Goal: Task Accomplishment & Management: Use online tool/utility

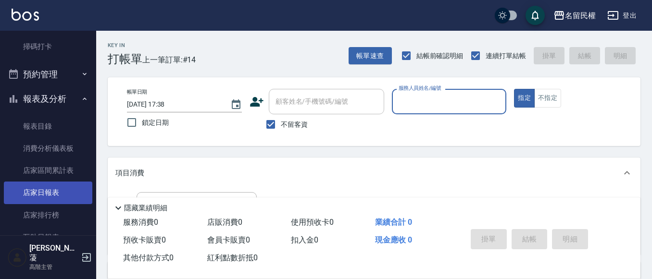
scroll to position [288, 0]
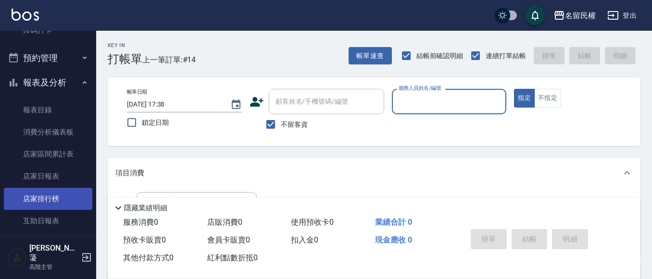
drag, startPoint x: 29, startPoint y: 216, endPoint x: 32, endPoint y: 204, distance: 12.4
click at [29, 214] on link "互助日報表" at bounding box center [48, 221] width 88 height 22
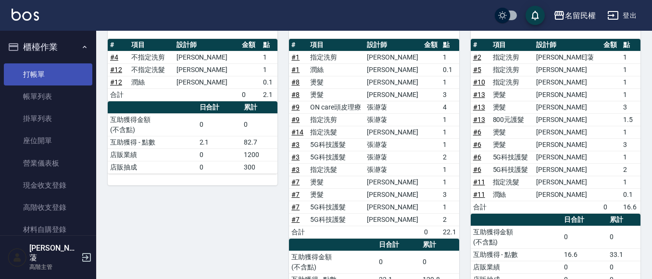
scroll to position [87, 0]
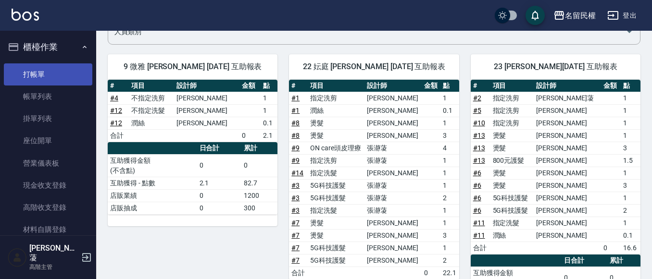
click at [32, 72] on link "打帳單" at bounding box center [48, 74] width 88 height 22
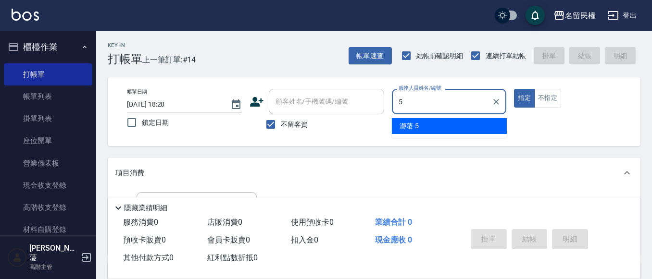
type input "瀞蓤-5"
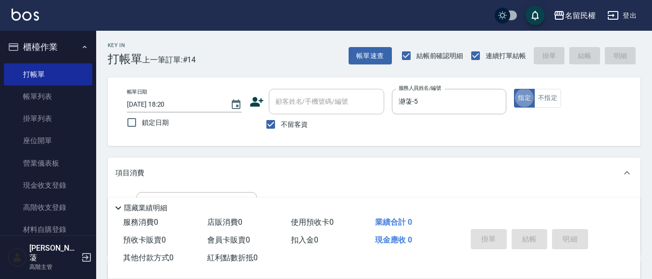
type button "true"
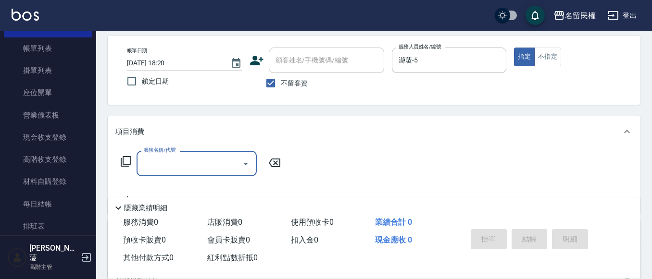
scroll to position [96, 0]
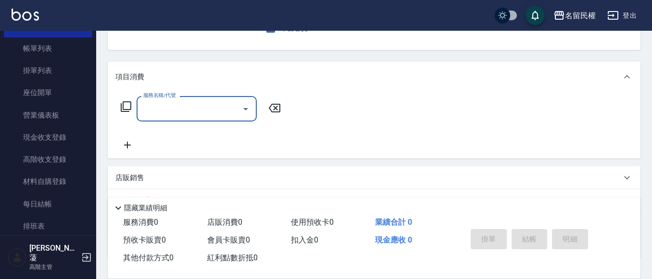
type input "1"
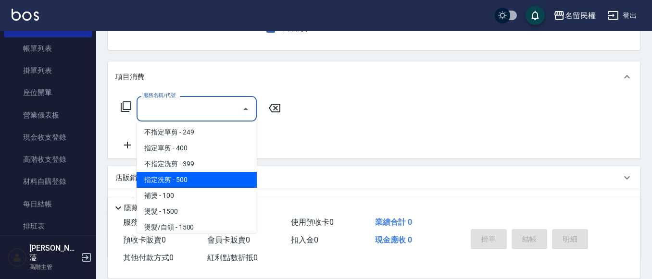
drag, startPoint x: 180, startPoint y: 176, endPoint x: 194, endPoint y: 166, distance: 17.2
click at [180, 176] on span "指定洗剪 - 500" at bounding box center [196, 180] width 120 height 16
type input "指定洗剪(205)"
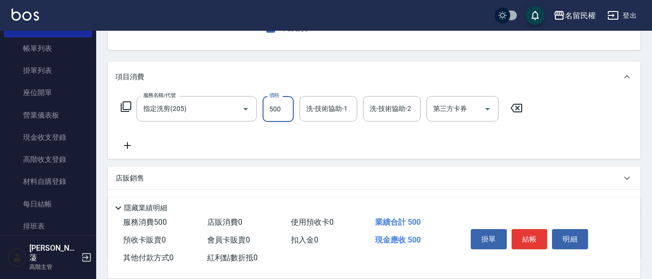
click at [278, 101] on input "500" at bounding box center [277, 109] width 31 height 26
type input "700"
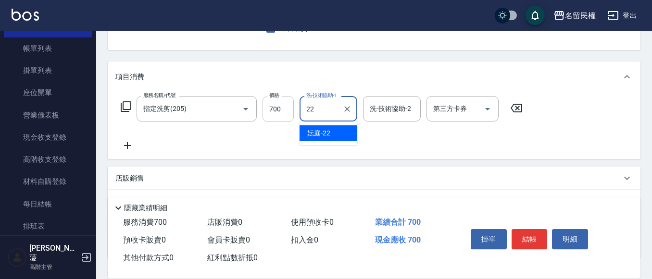
type input "妘庭-22"
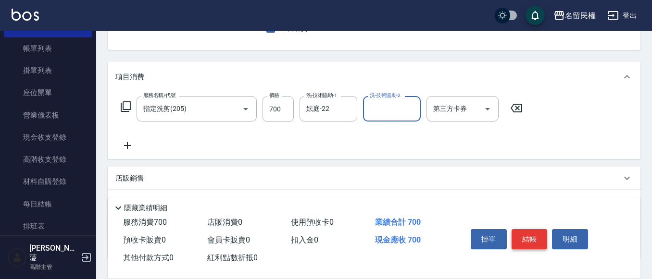
click at [522, 236] on button "結帳" at bounding box center [529, 239] width 36 height 20
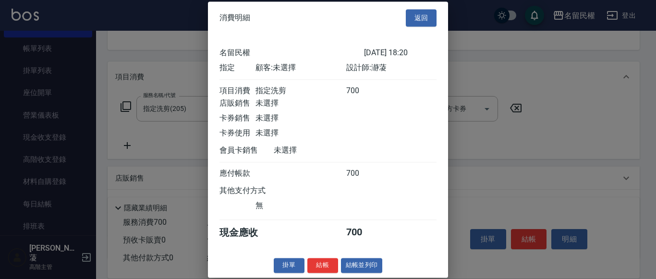
scroll to position [12, 0]
click at [322, 270] on button "結帳" at bounding box center [323, 265] width 31 height 15
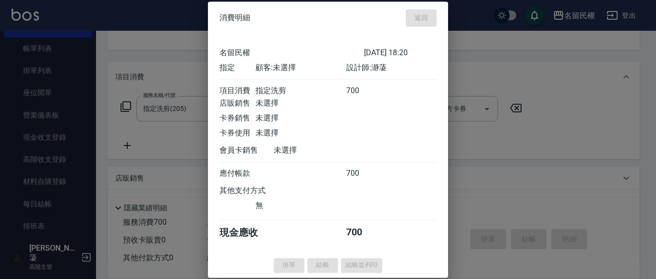
type input "[DATE] 18:36"
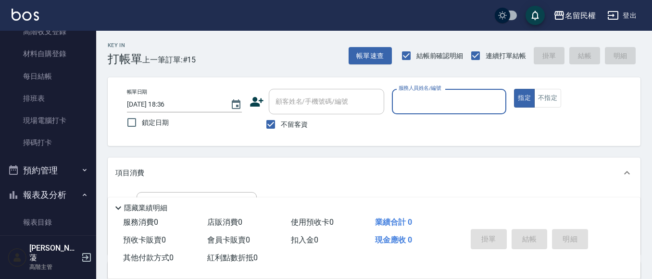
scroll to position [192, 0]
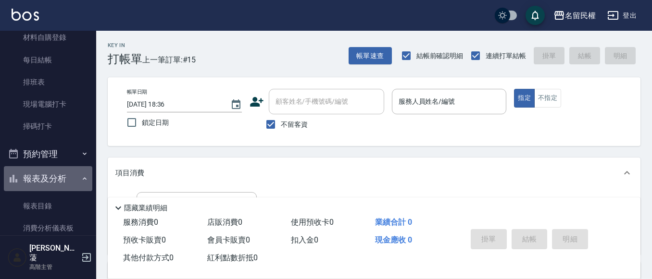
click at [79, 171] on button "報表及分析" at bounding box center [48, 178] width 88 height 25
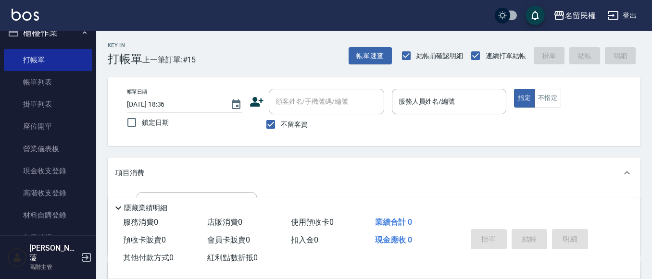
scroll to position [0, 0]
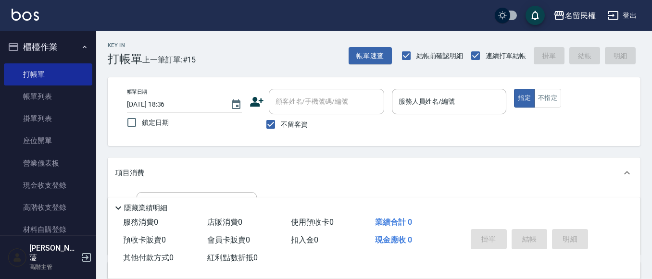
drag, startPoint x: 457, startPoint y: 116, endPoint x: 452, endPoint y: 113, distance: 5.6
click at [456, 116] on p at bounding box center [449, 119] width 115 height 10
click at [449, 112] on div "服務人員姓名/編號" at bounding box center [449, 101] width 115 height 25
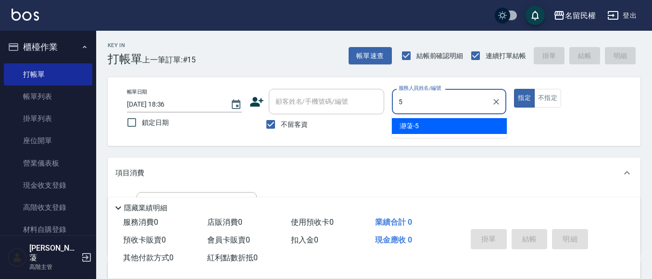
type input "瀞蓤-5"
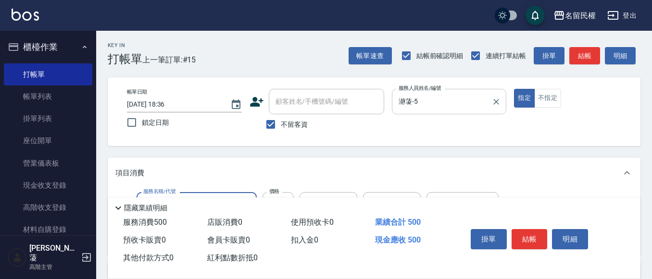
type input "指定洗剪(205)"
type input "600"
type input "妘庭-22"
drag, startPoint x: 536, startPoint y: 235, endPoint x: 536, endPoint y: 241, distance: 5.3
click at [537, 240] on button "結帳" at bounding box center [529, 239] width 36 height 20
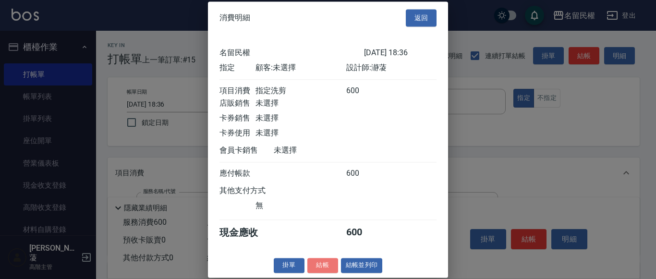
click at [323, 273] on button "結帳" at bounding box center [323, 265] width 31 height 15
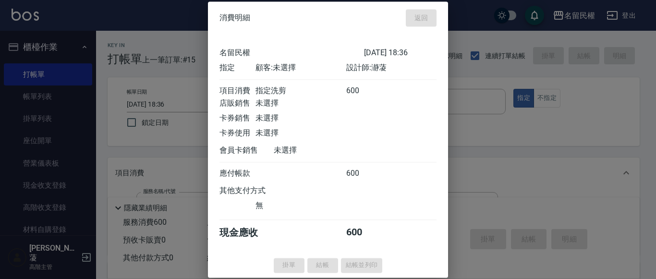
type input "[DATE] 18:55"
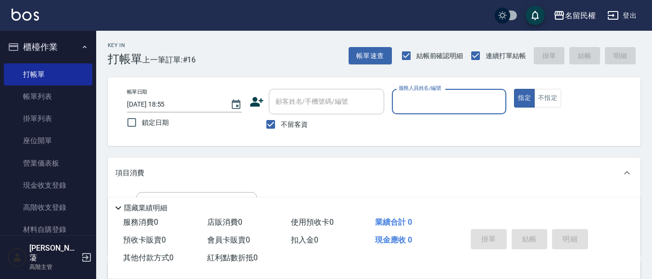
click at [420, 103] on input "服務人員姓名/編號" at bounding box center [449, 101] width 106 height 17
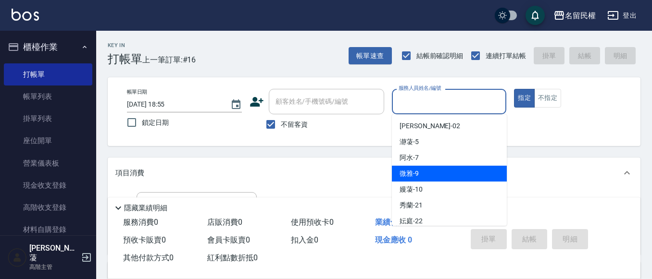
click at [402, 171] on span "微雅 -9" at bounding box center [408, 174] width 19 height 10
type input "微雅-9"
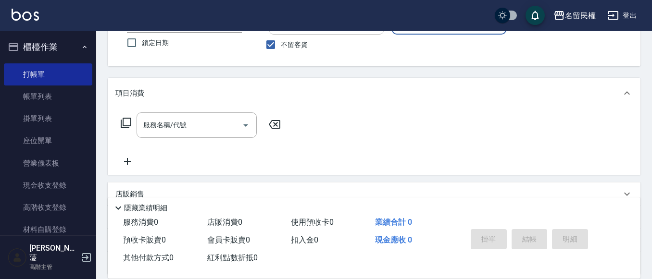
scroll to position [96, 0]
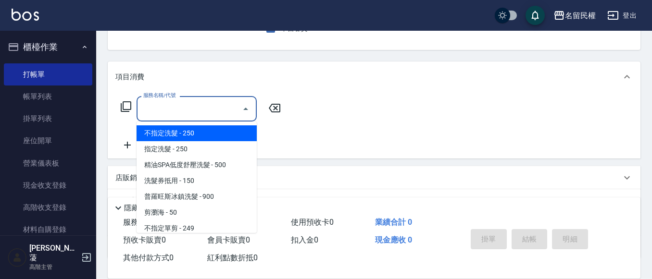
drag, startPoint x: 175, startPoint y: 104, endPoint x: 168, endPoint y: 100, distance: 8.2
click at [172, 101] on div "服務名稱/代號 服務名稱/代號" at bounding box center [196, 108] width 120 height 25
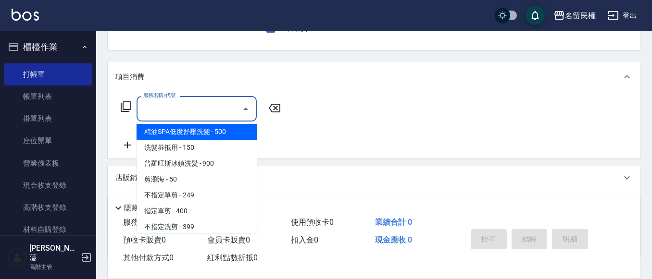
scroll to position [48, 0]
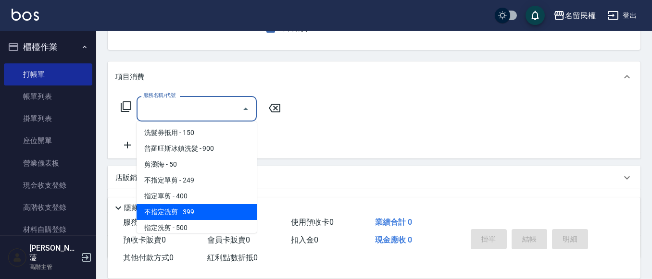
click at [186, 210] on span "不指定洗剪 - 399" at bounding box center [196, 212] width 120 height 16
type input "不指定洗剪(204)"
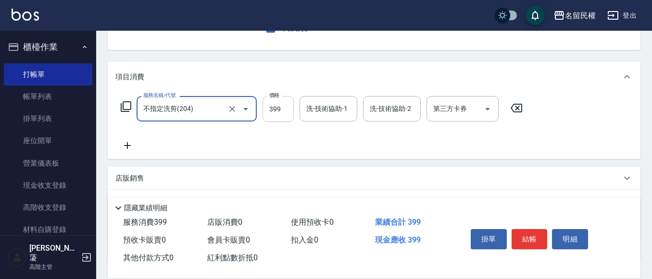
click at [282, 109] on input "399" at bounding box center [277, 109] width 31 height 26
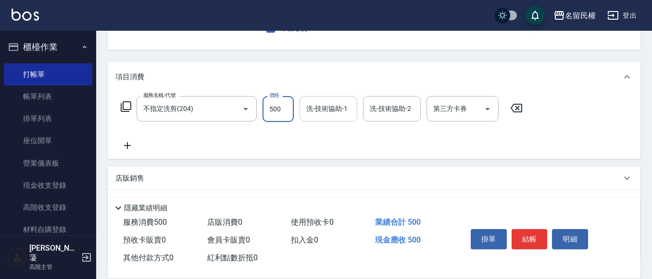
click at [327, 120] on div "洗-技術協助-1" at bounding box center [328, 108] width 58 height 25
type input "500"
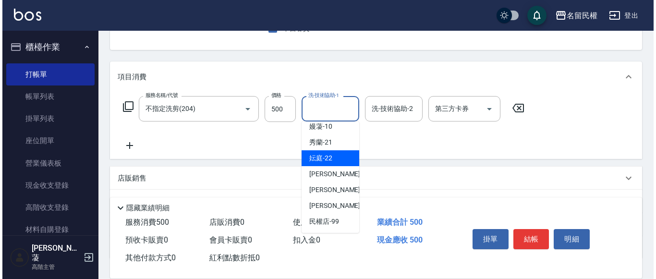
scroll to position [71, 0]
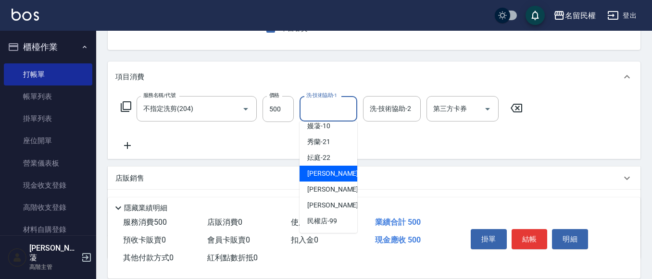
click at [328, 173] on span "[PERSON_NAME]-23" at bounding box center [337, 174] width 61 height 10
type input "[PERSON_NAME]-23"
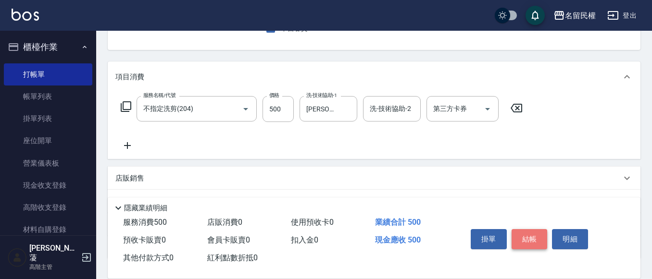
click at [517, 233] on button "結帳" at bounding box center [529, 239] width 36 height 20
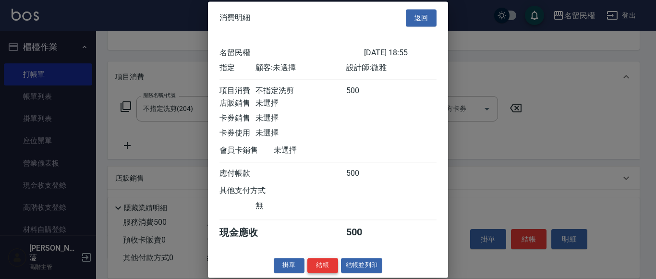
click at [310, 273] on button "結帳" at bounding box center [323, 265] width 31 height 15
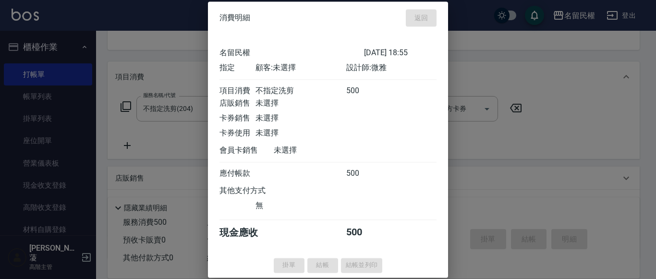
type input "[DATE] 19:08"
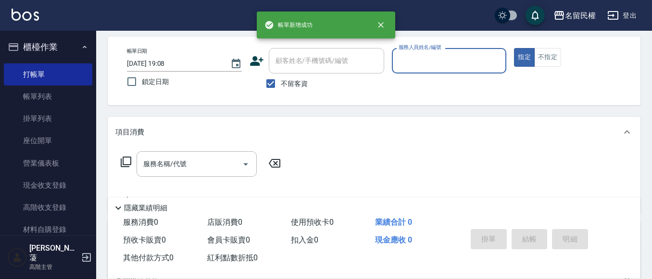
scroll to position [0, 0]
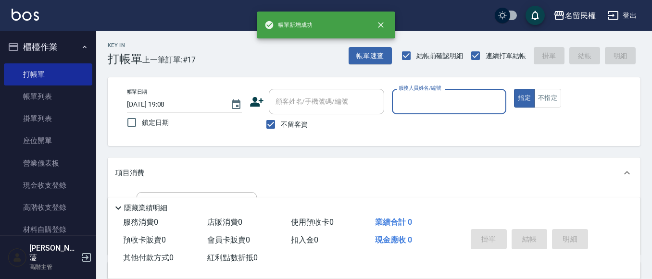
click at [455, 99] on input "服務人員姓名/編號" at bounding box center [449, 101] width 106 height 17
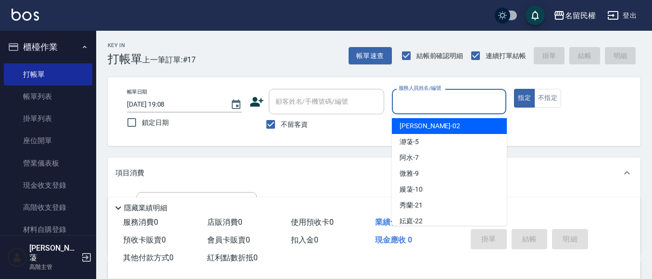
click at [564, 169] on div "項目消費" at bounding box center [368, 173] width 506 height 10
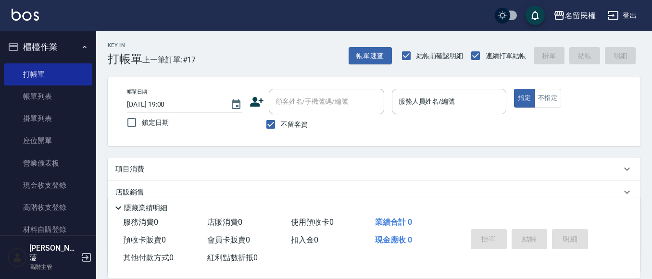
click at [471, 100] on input "服務人員姓名/編號" at bounding box center [449, 101] width 106 height 17
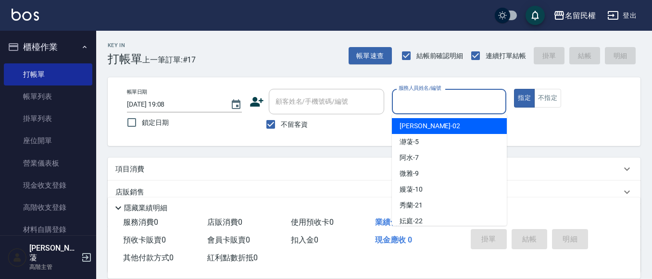
click at [548, 156] on div "Key In 打帳單 上一筆訂單:#17 帳單速查 結帳前確認明細 連續打單結帳 掛單 結帳 明細 帳單日期 [DATE] 19:08 鎖定日期 顧客姓名/手…" at bounding box center [374, 198] width 556 height 334
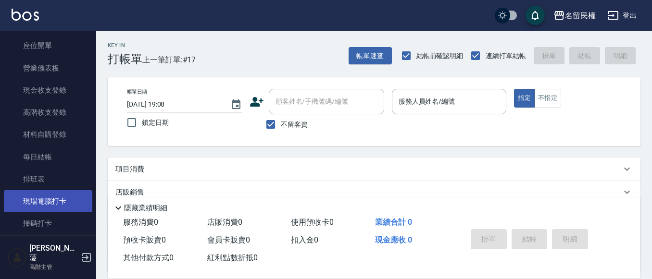
scroll to position [96, 0]
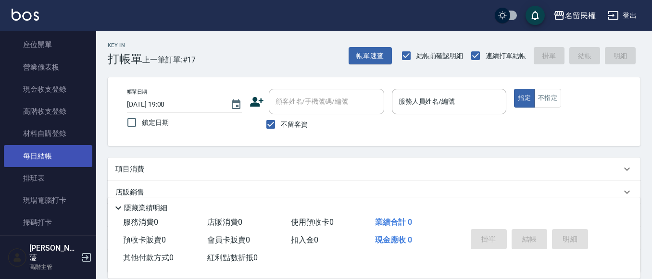
click at [32, 155] on link "每日結帳" at bounding box center [48, 156] width 88 height 22
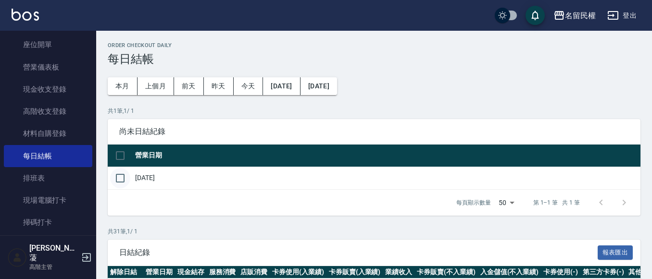
click at [125, 177] on input "checkbox" at bounding box center [120, 178] width 20 height 20
checkbox input "true"
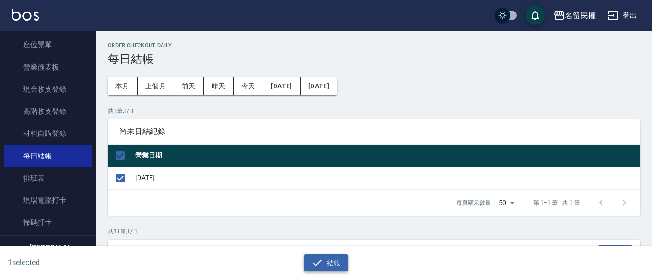
click at [331, 262] on button "結帳" at bounding box center [326, 263] width 45 height 18
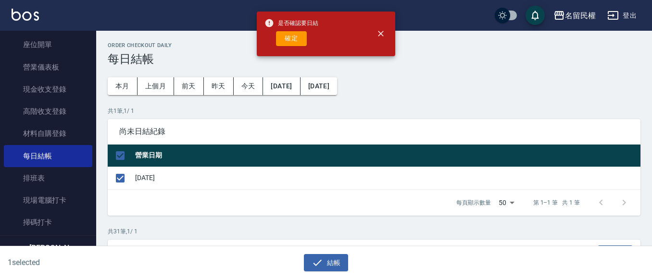
click at [299, 48] on div "是否確認要日結 確定" at bounding box center [291, 33] width 54 height 39
click at [299, 44] on button "確定" at bounding box center [291, 38] width 31 height 15
checkbox input "false"
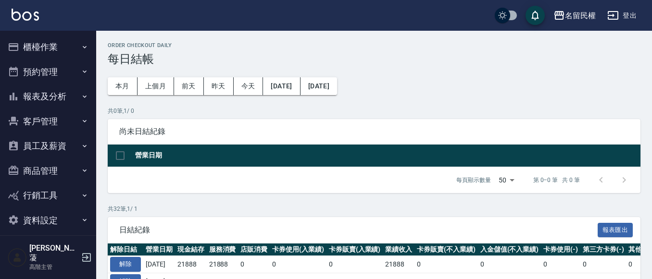
click at [76, 88] on button "報表及分析" at bounding box center [48, 96] width 88 height 25
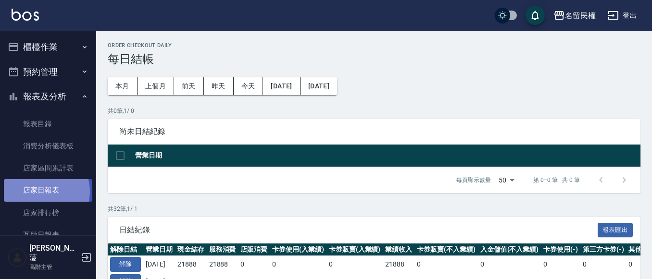
click at [42, 191] on link "店家日報表" at bounding box center [48, 190] width 88 height 22
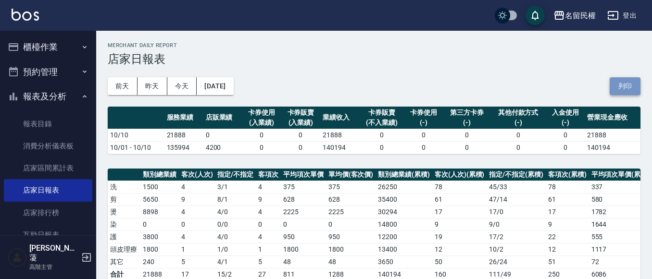
click at [626, 83] on button "列印" at bounding box center [624, 86] width 31 height 18
click at [81, 96] on icon "button" at bounding box center [85, 97] width 8 height 8
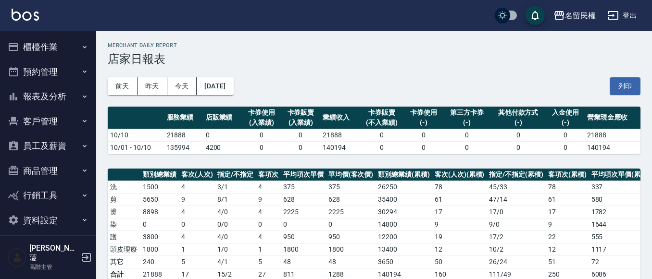
click at [76, 96] on button "報表及分析" at bounding box center [48, 96] width 88 height 25
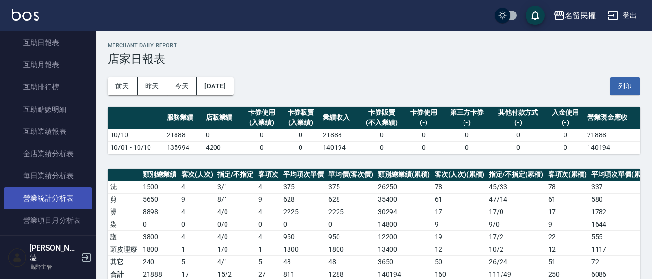
scroll to position [240, 0]
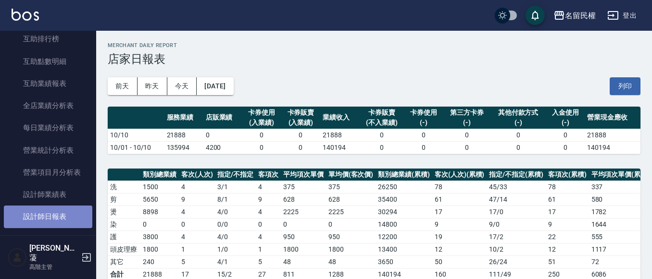
click at [66, 218] on link "設計師日報表" at bounding box center [48, 217] width 88 height 22
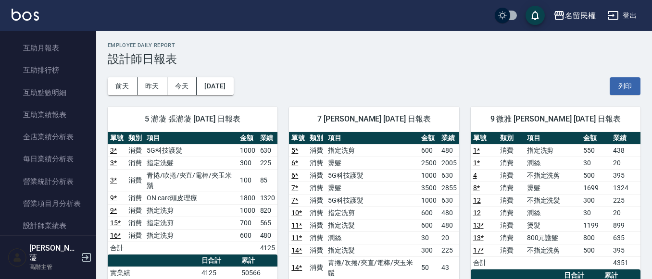
scroll to position [192, 0]
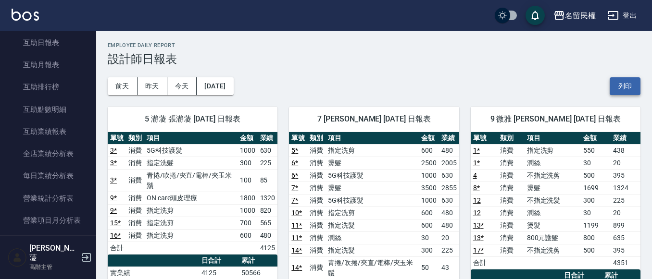
click at [635, 81] on button "列印" at bounding box center [624, 86] width 31 height 18
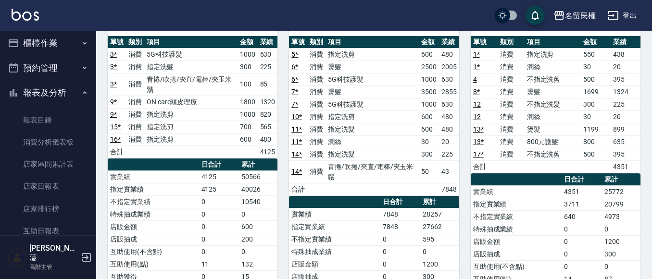
scroll to position [0, 0]
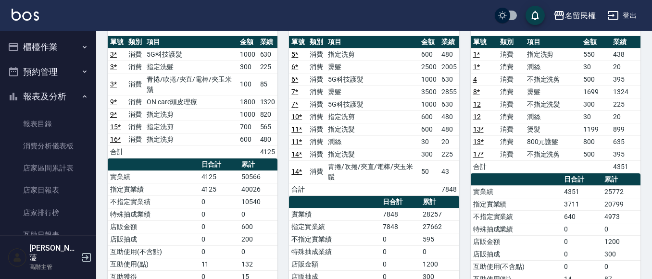
click at [86, 92] on button "報表及分析" at bounding box center [48, 96] width 88 height 25
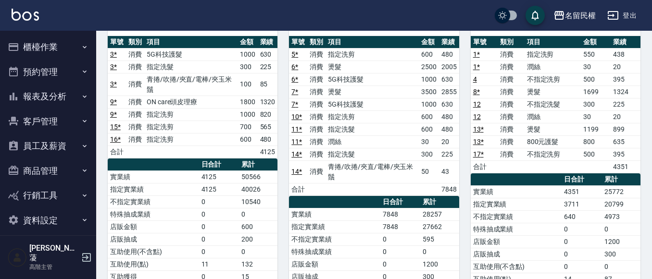
click at [75, 97] on button "報表及分析" at bounding box center [48, 96] width 88 height 25
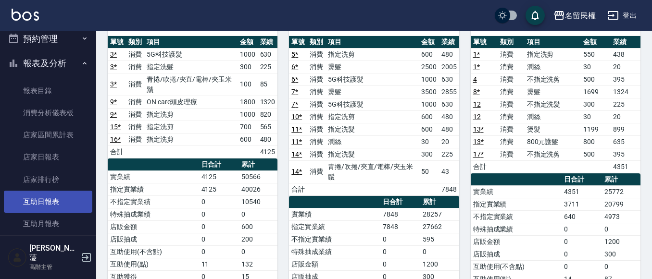
scroll to position [48, 0]
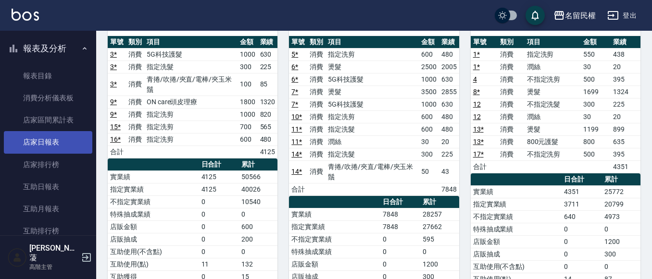
click at [57, 149] on link "店家日報表" at bounding box center [48, 142] width 88 height 22
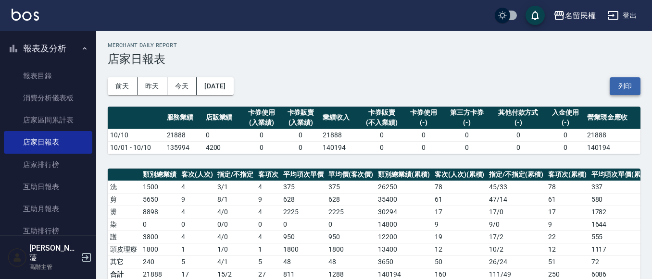
click at [619, 87] on button "列印" at bounding box center [624, 86] width 31 height 18
